Goal: Check status

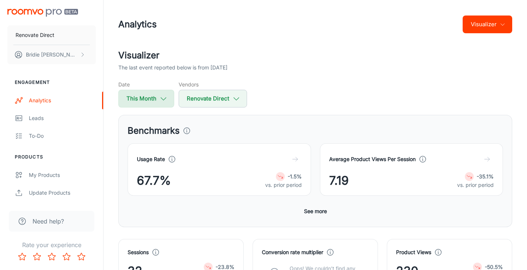
click at [160, 99] on icon "button" at bounding box center [163, 99] width 8 height 8
select select "9"
select select "2025"
select select "9"
select select "2025"
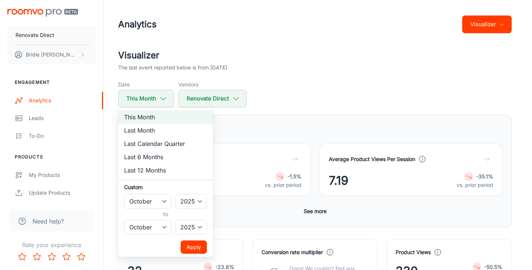
click at [293, 108] on div at bounding box center [266, 135] width 532 height 270
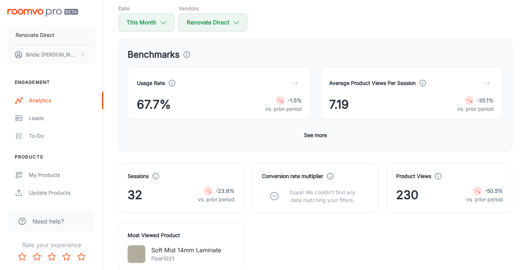
scroll to position [75, 0]
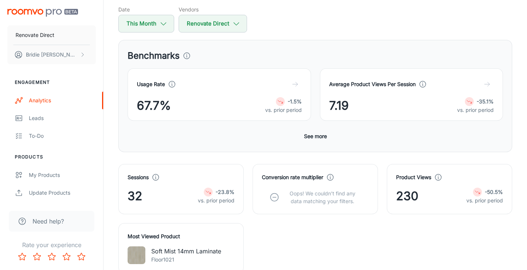
click at [289, 21] on div "Date This Month Vendors Renovate Direct" at bounding box center [315, 19] width 394 height 27
